Goal: Navigation & Orientation: Find specific page/section

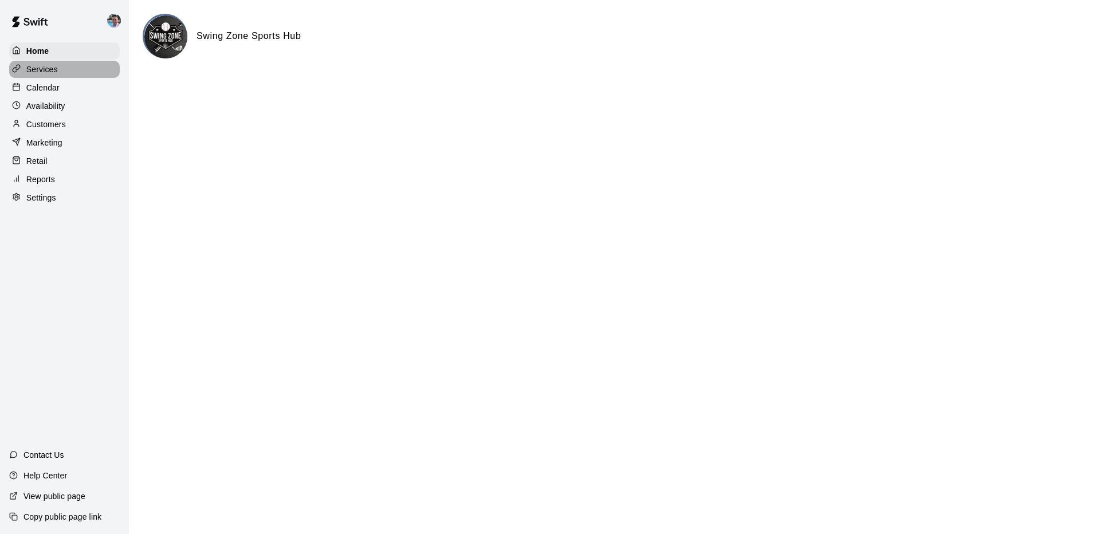
click at [85, 74] on div "Services" at bounding box center [64, 69] width 111 height 17
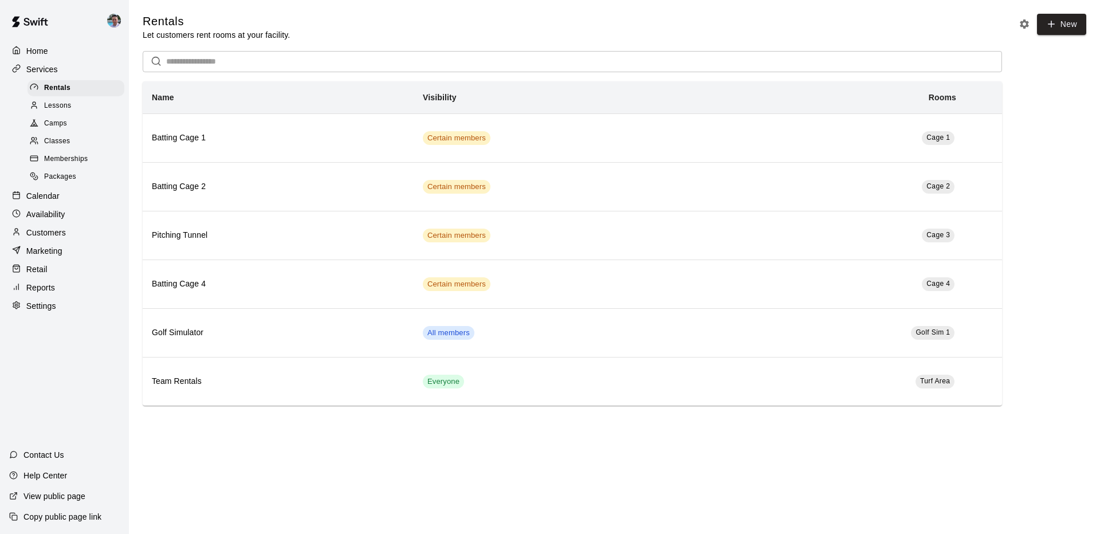
click at [93, 127] on div "Camps" at bounding box center [75, 124] width 97 height 16
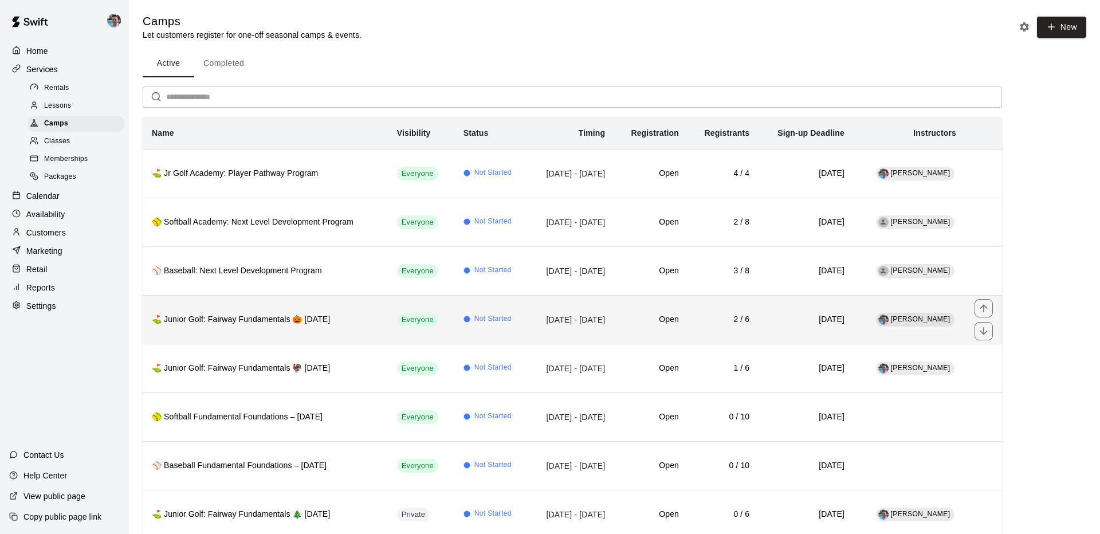
click at [644, 318] on h6 "Open" at bounding box center [651, 319] width 56 height 13
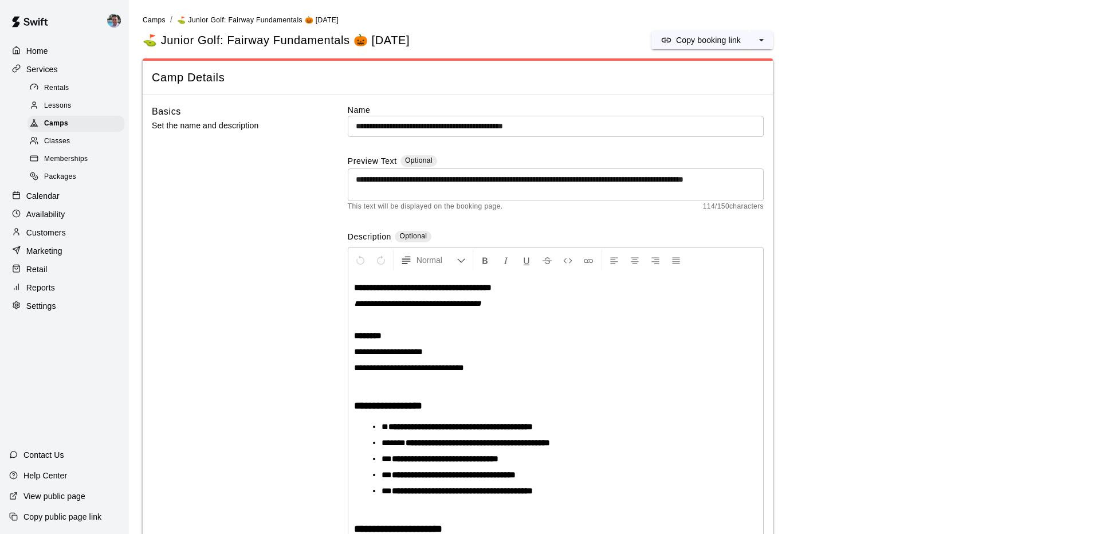
click at [60, 59] on div "Home Services Rentals Lessons Camps Classes Memberships Packages Calendar Avail…" at bounding box center [64, 178] width 129 height 274
click at [59, 52] on div "Home" at bounding box center [64, 50] width 111 height 17
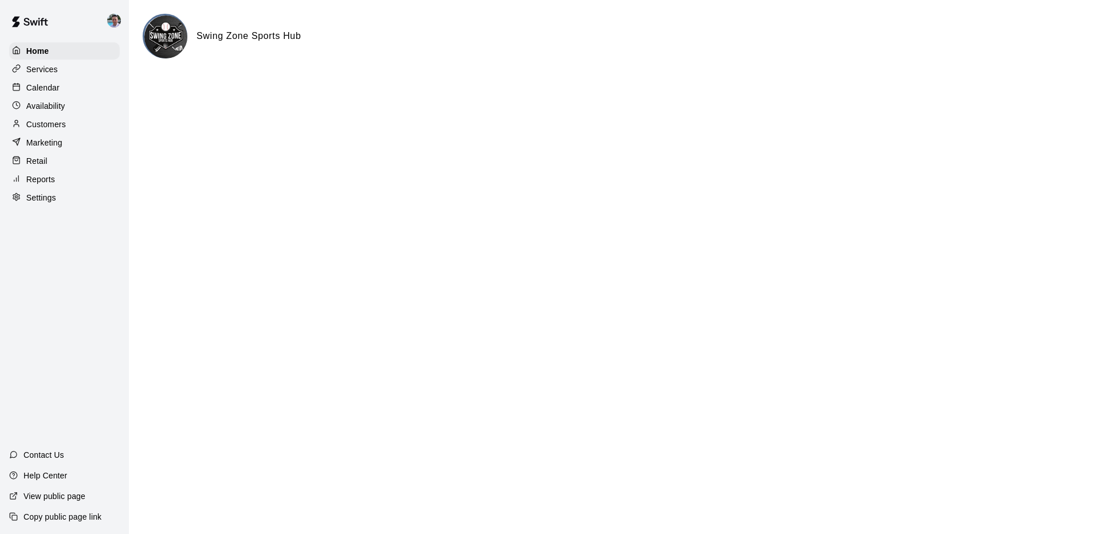
click at [64, 66] on div "Services" at bounding box center [64, 69] width 111 height 17
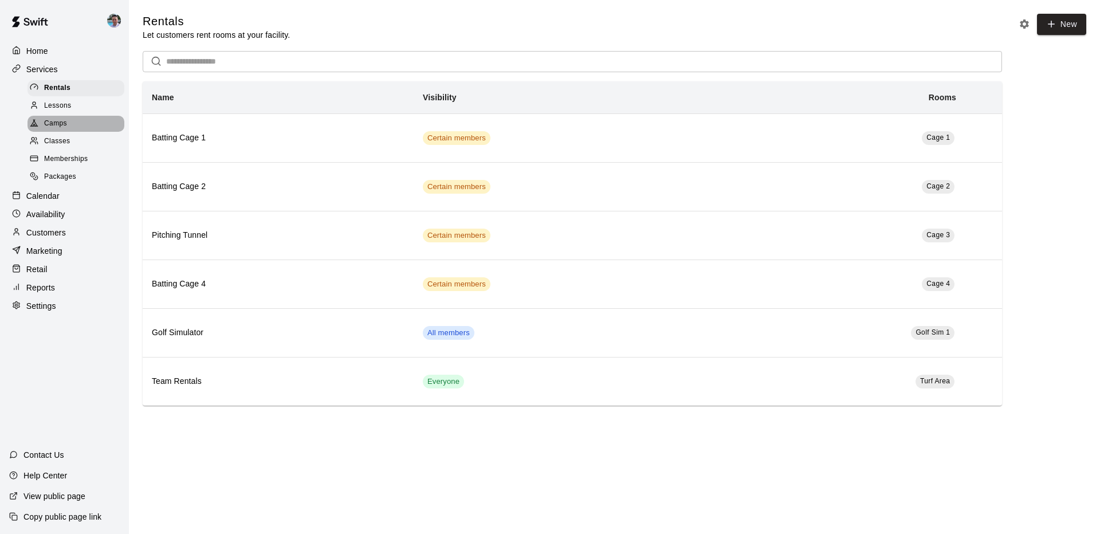
click at [92, 123] on div "Camps" at bounding box center [75, 124] width 97 height 16
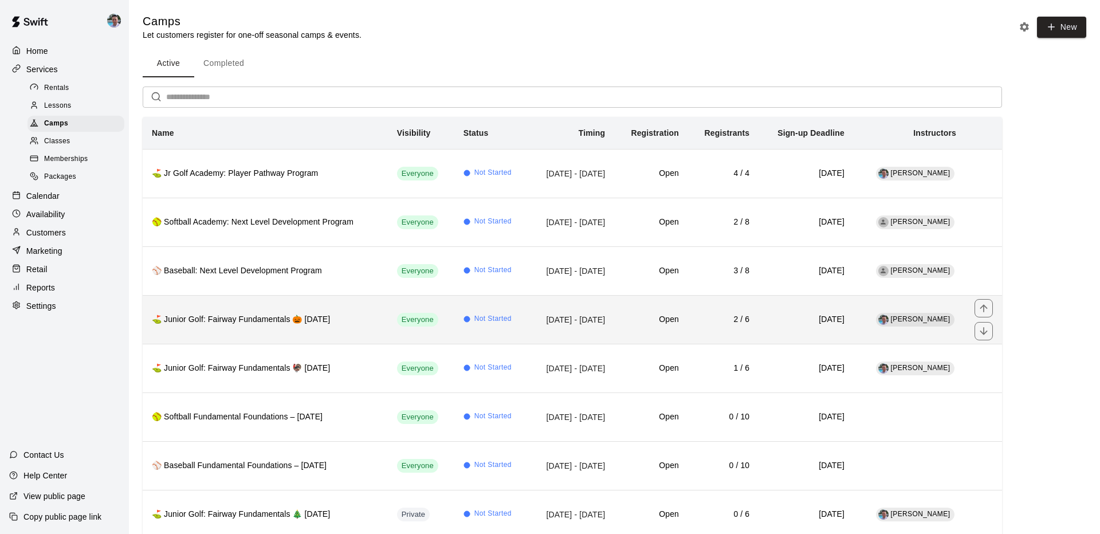
click at [365, 329] on th "⛳ Junior Golf: Fairway Fundamentals 🎃 [DATE]" at bounding box center [265, 319] width 245 height 49
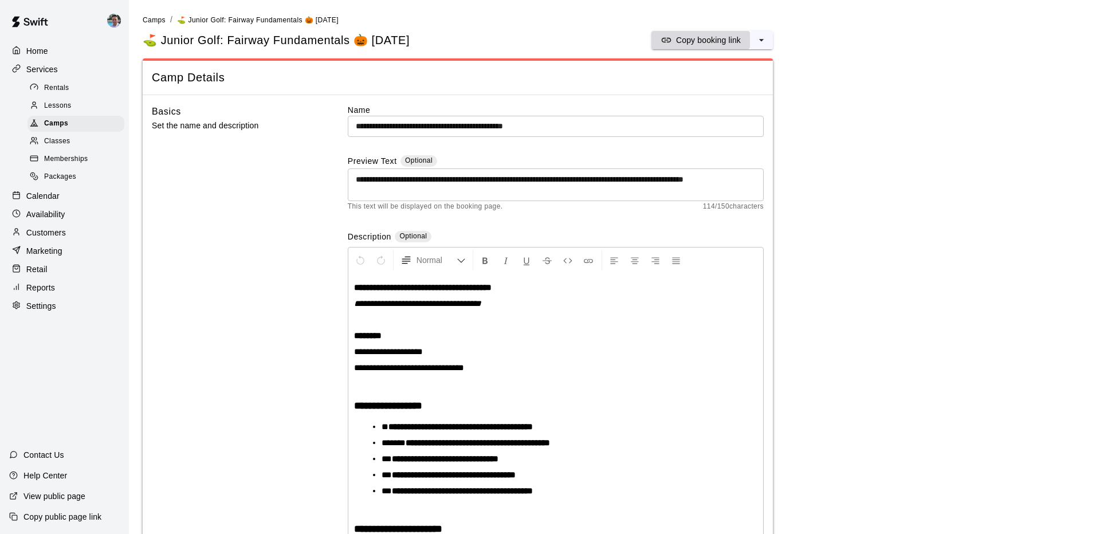
click at [700, 44] on p "Copy booking link" at bounding box center [708, 39] width 65 height 11
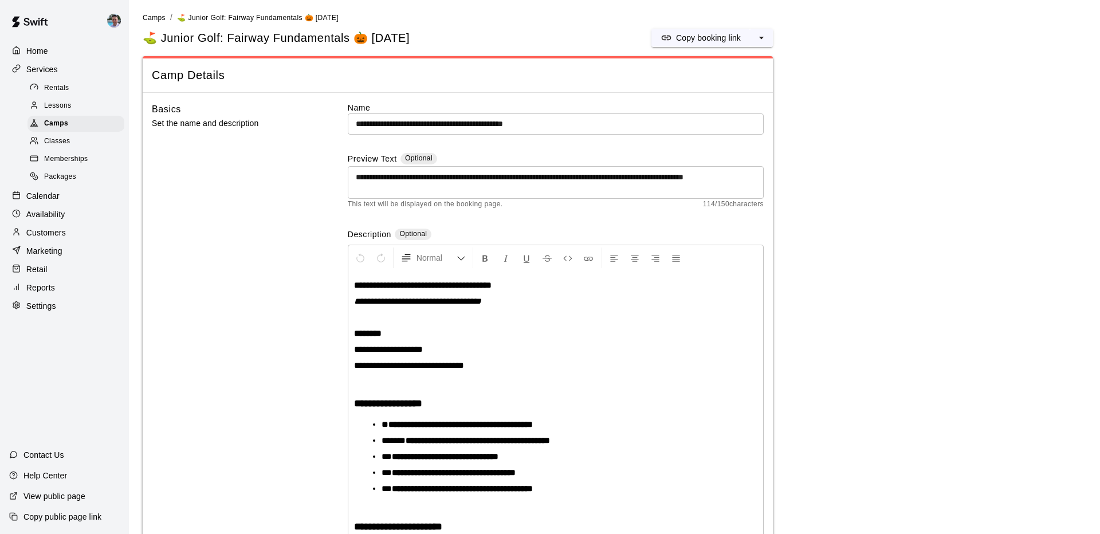
click at [66, 160] on span "Memberships" at bounding box center [66, 159] width 44 height 11
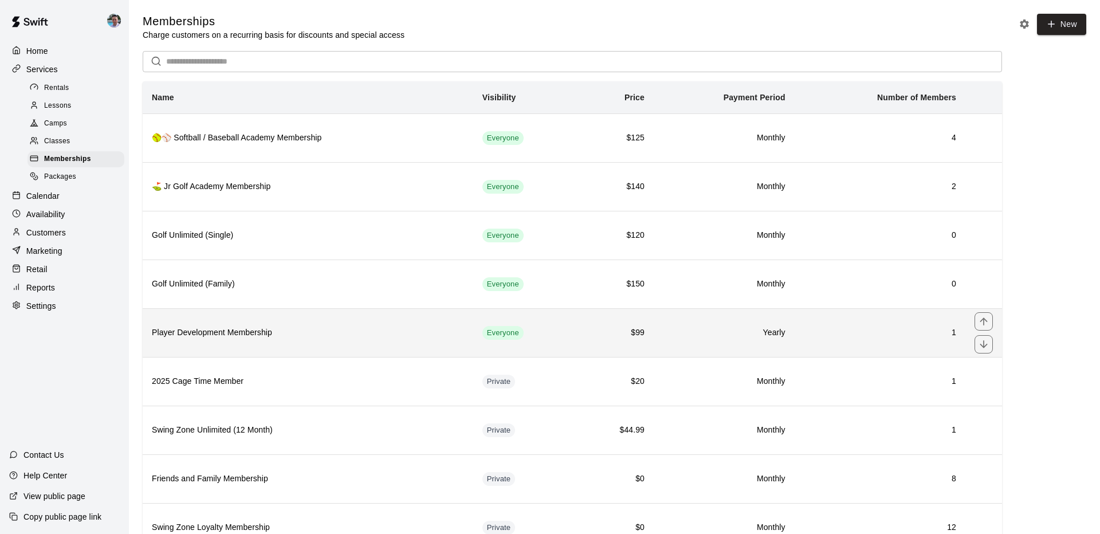
click at [329, 334] on h6 "Player Development Membership" at bounding box center [308, 332] width 312 height 13
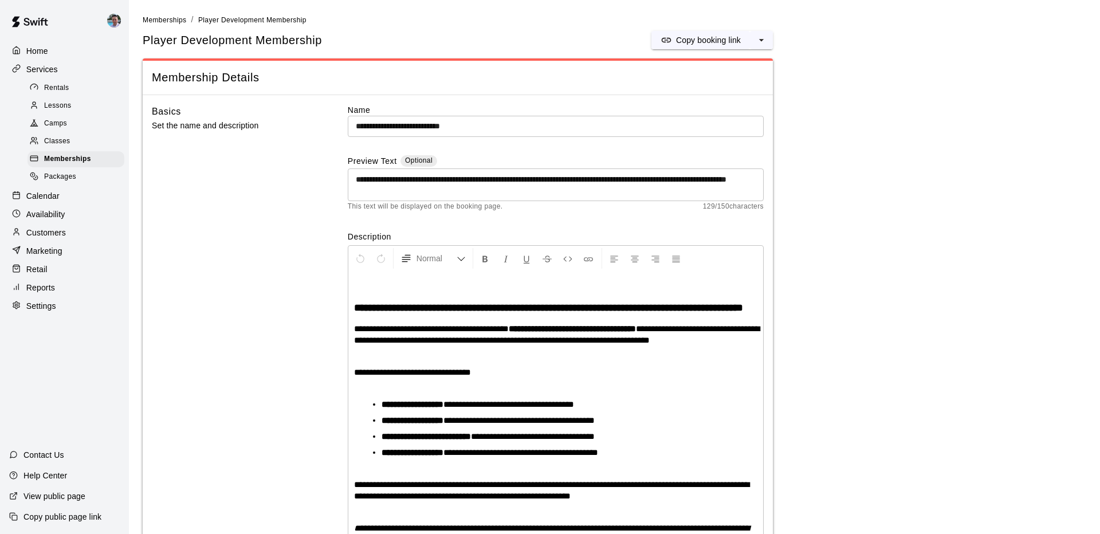
scroll to position [32, 0]
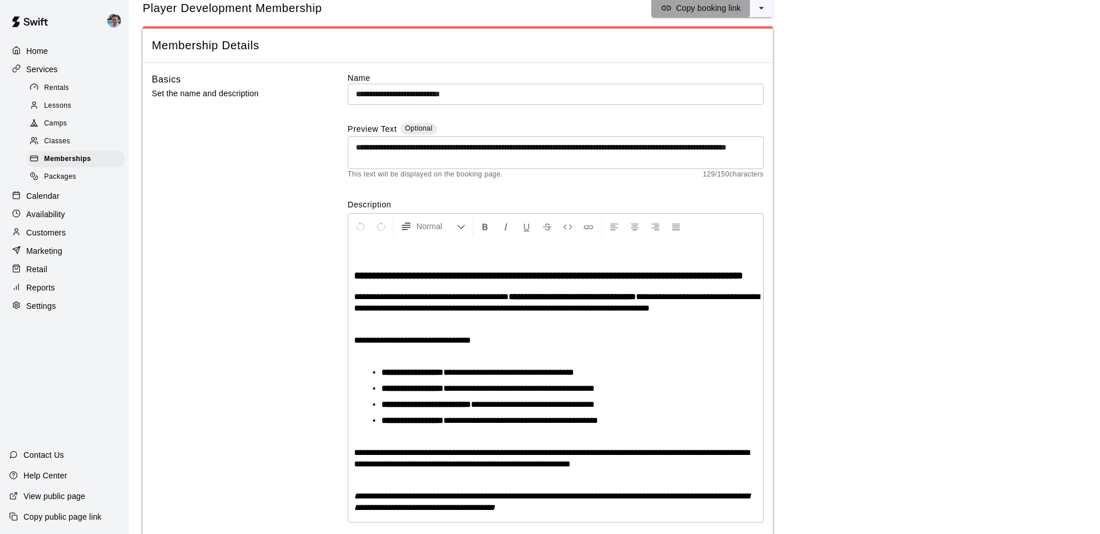
click at [702, 11] on p "Copy booking link" at bounding box center [708, 7] width 65 height 11
click at [62, 123] on span "Camps" at bounding box center [55, 123] width 23 height 11
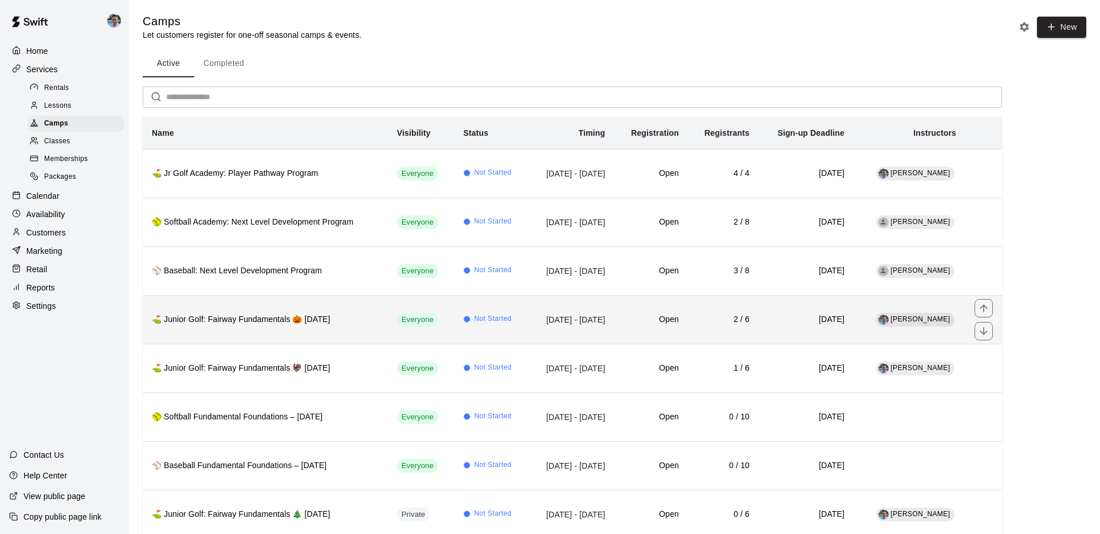
click at [333, 324] on h6 "⛳ Junior Golf: Fairway Fundamentals 🎃 [DATE]" at bounding box center [265, 319] width 227 height 13
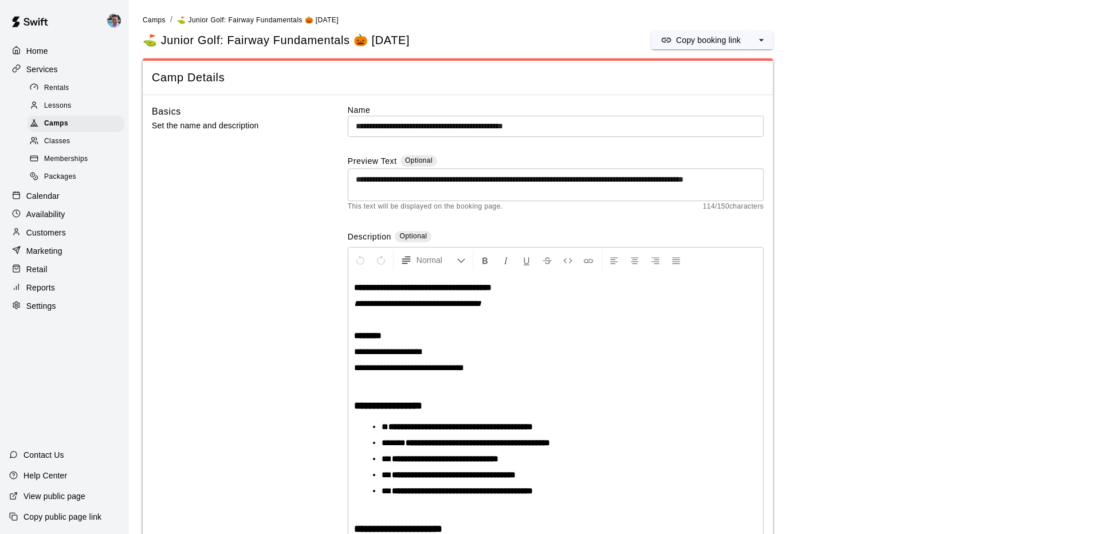
scroll to position [36, 0]
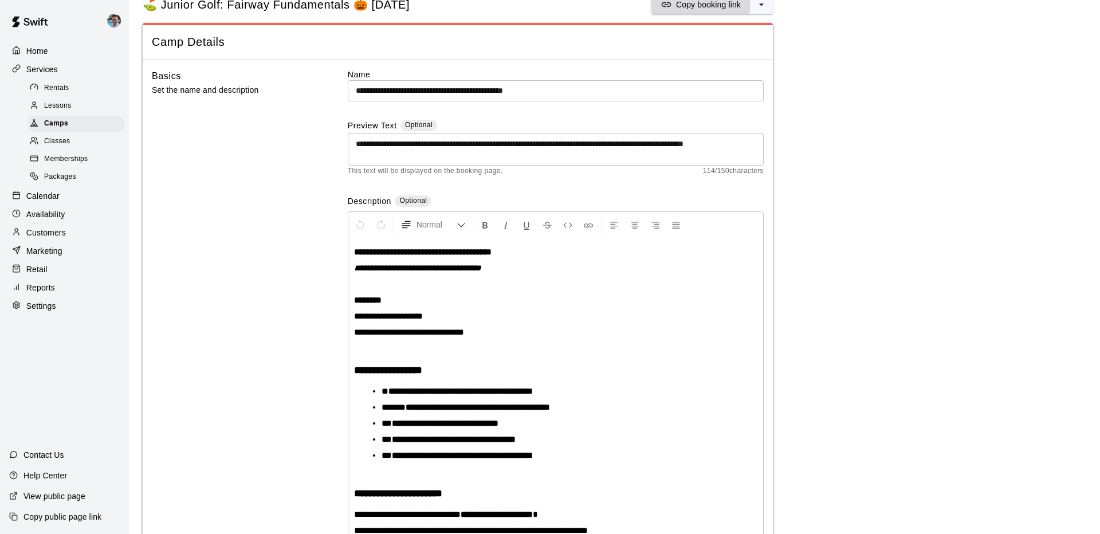
click at [699, 8] on p "Copy booking link" at bounding box center [708, 4] width 65 height 11
click at [81, 140] on div "Classes" at bounding box center [75, 141] width 97 height 16
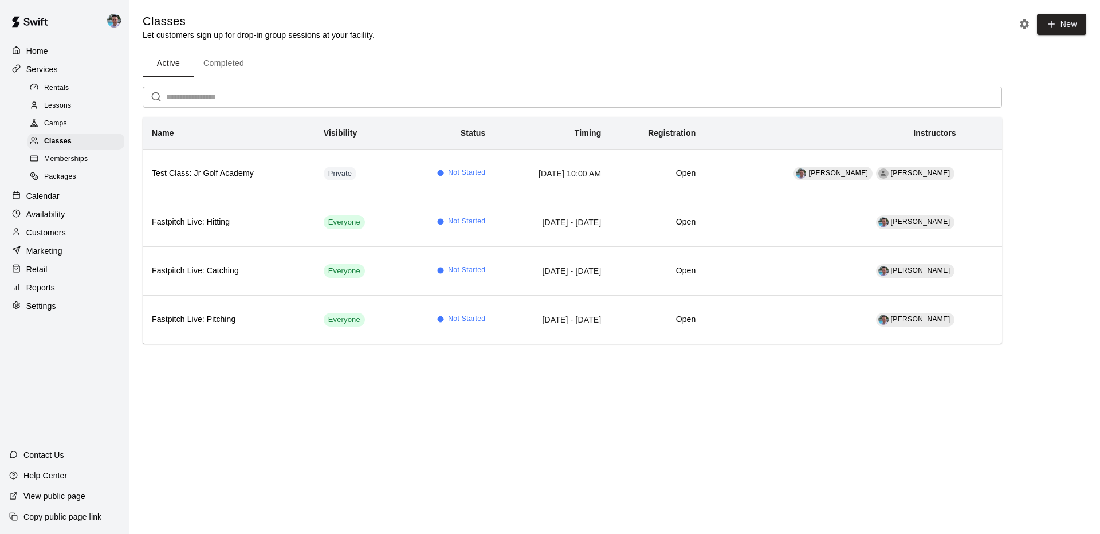
click at [74, 225] on div "Customers" at bounding box center [64, 232] width 111 height 17
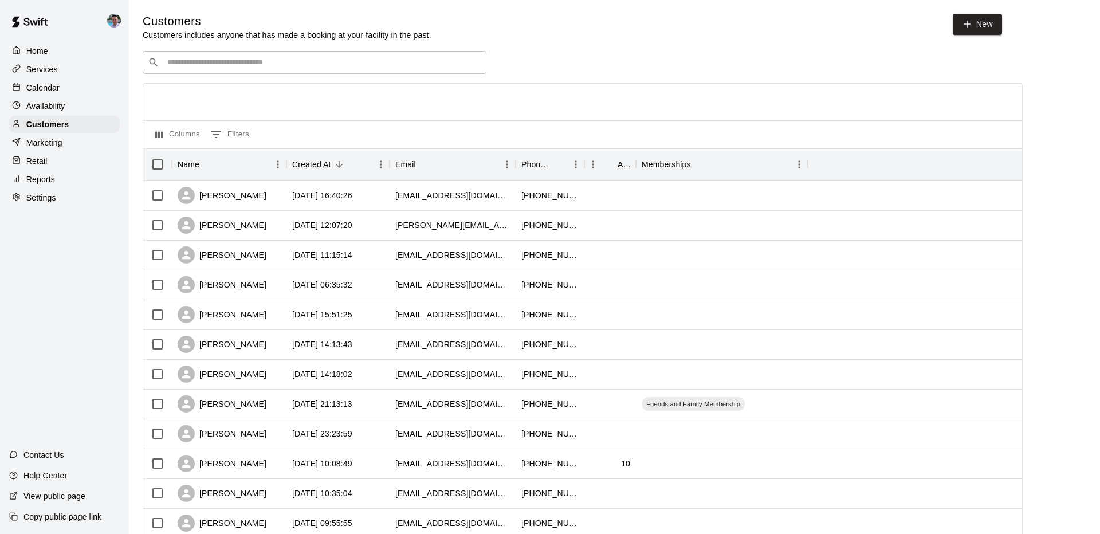
click at [275, 65] on input "Search customers by name or email" at bounding box center [322, 62] width 317 height 11
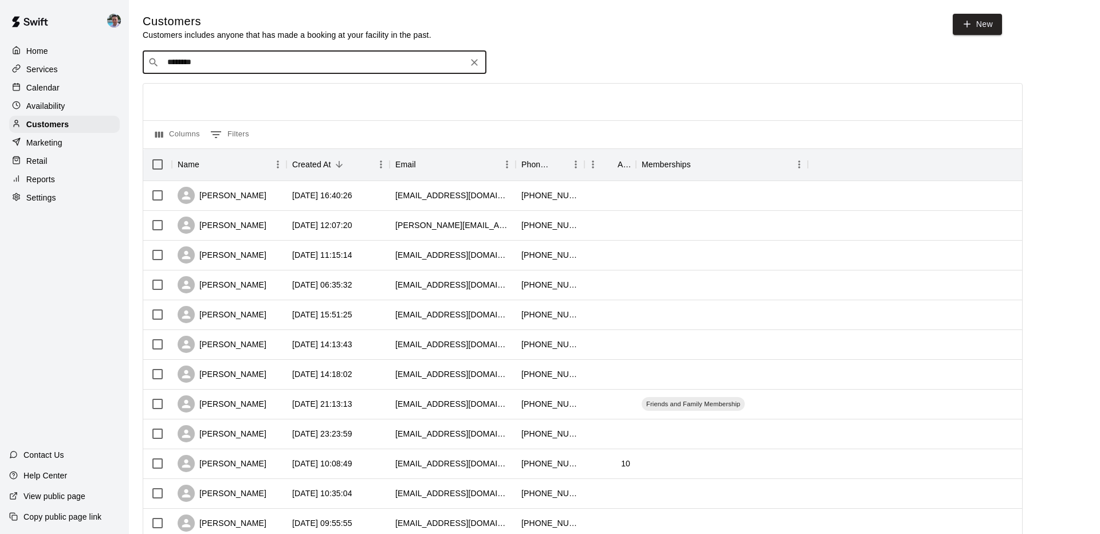
type input "*********"
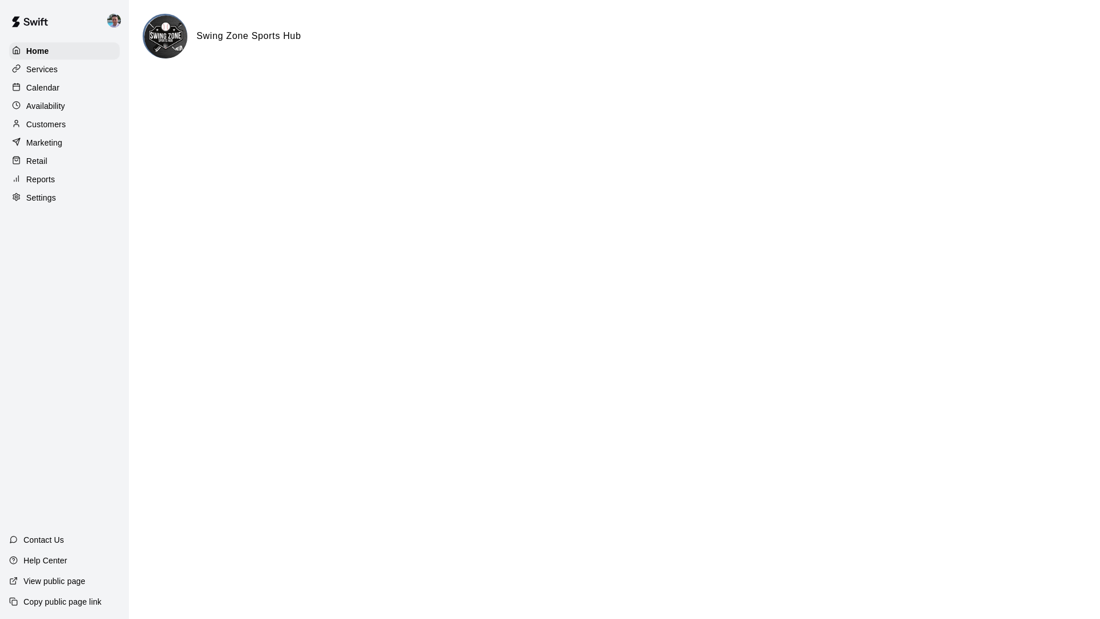
click at [252, 92] on html "Home Services Calendar Availability Customers Marketing Retail Reports Settings…" at bounding box center [550, 46] width 1100 height 92
